Goal: Navigation & Orientation: Find specific page/section

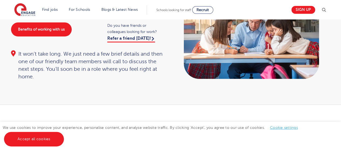
scroll to position [65, 0]
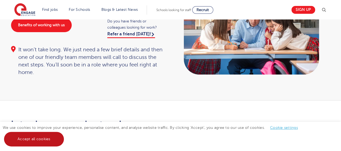
click at [41, 138] on link "Accept all cookies" at bounding box center [34, 139] width 60 height 15
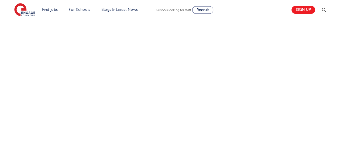
scroll to position [329, 0]
click at [230, 43] on div "Let us know more about you!" at bounding box center [170, 2] width 327 height 294
click at [277, 68] on div "Let us know more about you!" at bounding box center [170, 5] width 327 height 301
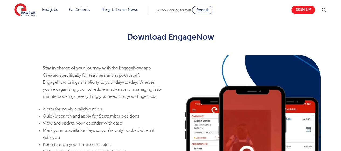
scroll to position [153, 0]
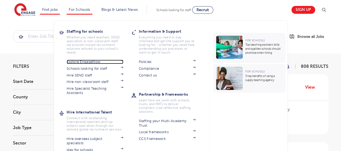
click at [117, 61] on span at bounding box center [119, 62] width 8 height 4
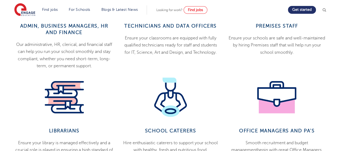
scroll to position [322, 0]
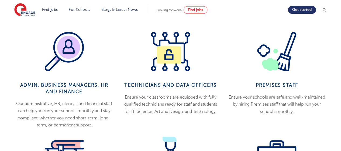
scroll to position [247, 0]
